Goal: Transaction & Acquisition: Purchase product/service

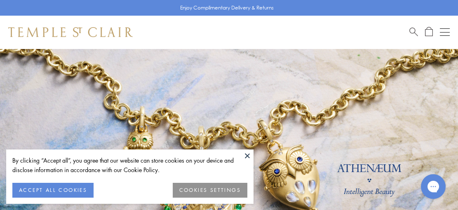
click at [249, 155] on button at bounding box center [247, 156] width 12 height 12
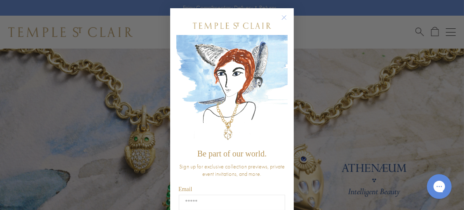
click at [282, 15] on circle "Close dialog" at bounding box center [284, 18] width 10 height 10
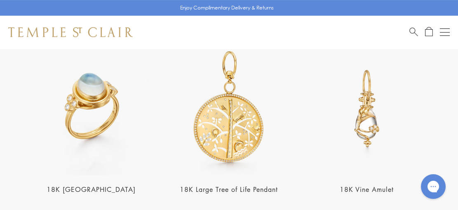
scroll to position [1409, 0]
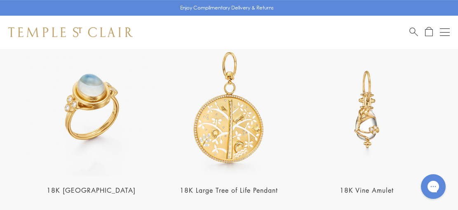
click at [94, 88] on img at bounding box center [91, 109] width 133 height 133
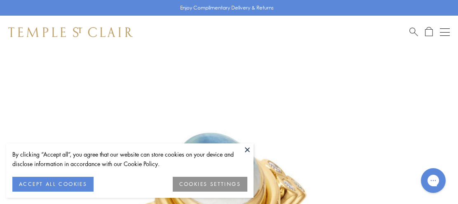
click at [218, 186] on button "COOKIES SETTINGS" at bounding box center [210, 184] width 75 height 15
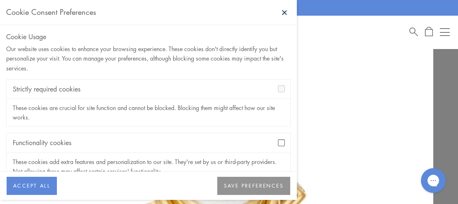
click at [282, 11] on button at bounding box center [284, 12] width 12 height 12
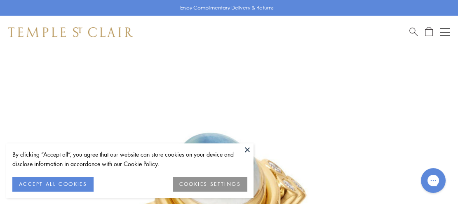
click at [84, 182] on button "ACCEPT ALL COOKIES" at bounding box center [52, 184] width 81 height 15
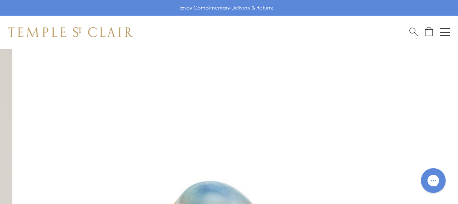
click at [445, 32] on button "Open navigation" at bounding box center [445, 32] width 10 height 10
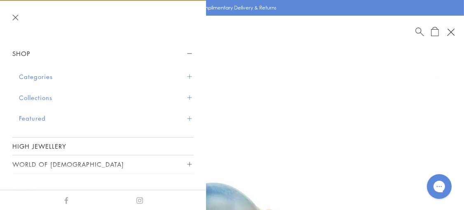
click at [35, 74] on button "Categories" at bounding box center [106, 76] width 175 height 21
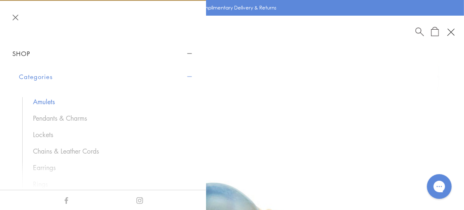
click at [49, 98] on link "Amulets" at bounding box center [109, 101] width 153 height 9
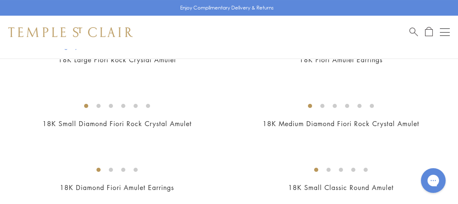
scroll to position [385, 0]
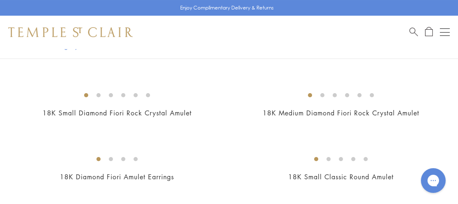
click at [0, 0] on img at bounding box center [0, 0] width 0 height 0
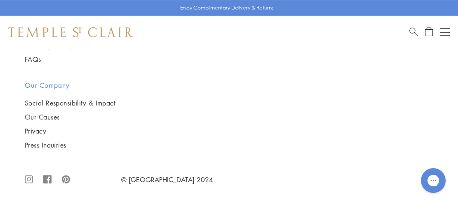
scroll to position [1901, 0]
click at [47, 34] on img at bounding box center [70, 32] width 124 height 10
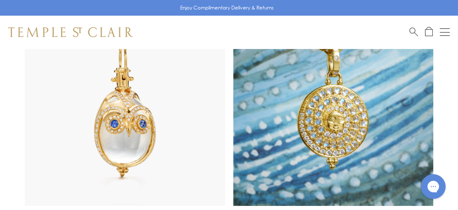
scroll to position [439, 0]
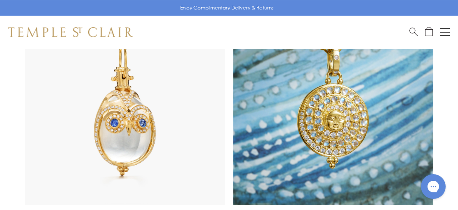
click at [127, 85] on img at bounding box center [125, 105] width 200 height 200
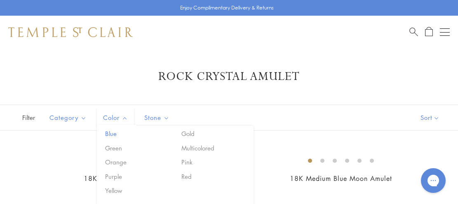
click at [111, 133] on button "Blue" at bounding box center [138, 133] width 70 height 9
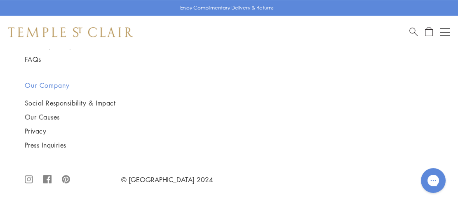
scroll to position [1704, 0]
click at [37, 43] on div "Shop Shop Categories Amulets Pendants & Charms Lockets Chains & Leather Cords E…" at bounding box center [229, 32] width 458 height 33
click at [239, 8] on p "Enjoy Complimentary Delivery & Returns" at bounding box center [227, 8] width 94 height 8
